Goal: Navigation & Orientation: Find specific page/section

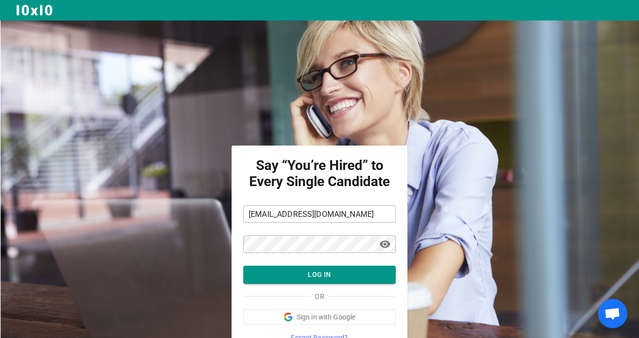
scroll to position [45, 0]
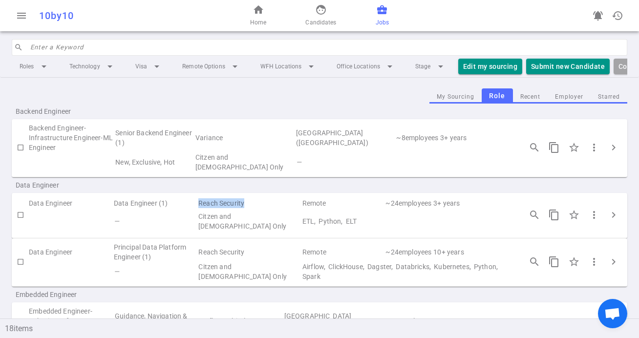
drag, startPoint x: 204, startPoint y: 203, endPoint x: 249, endPoint y: 203, distance: 45.5
click at [249, 203] on td "Reach Security" at bounding box center [249, 204] width 104 height 14
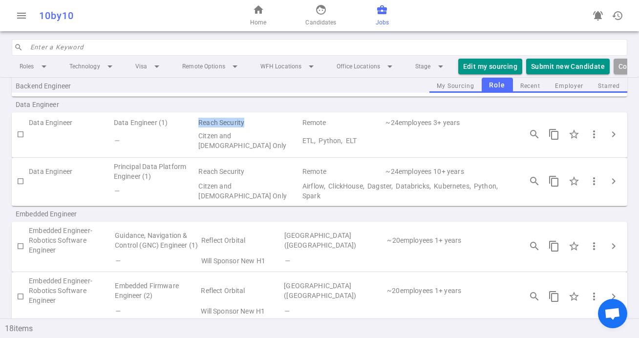
scroll to position [78, 0]
